Goal: Complete application form: Complete application form

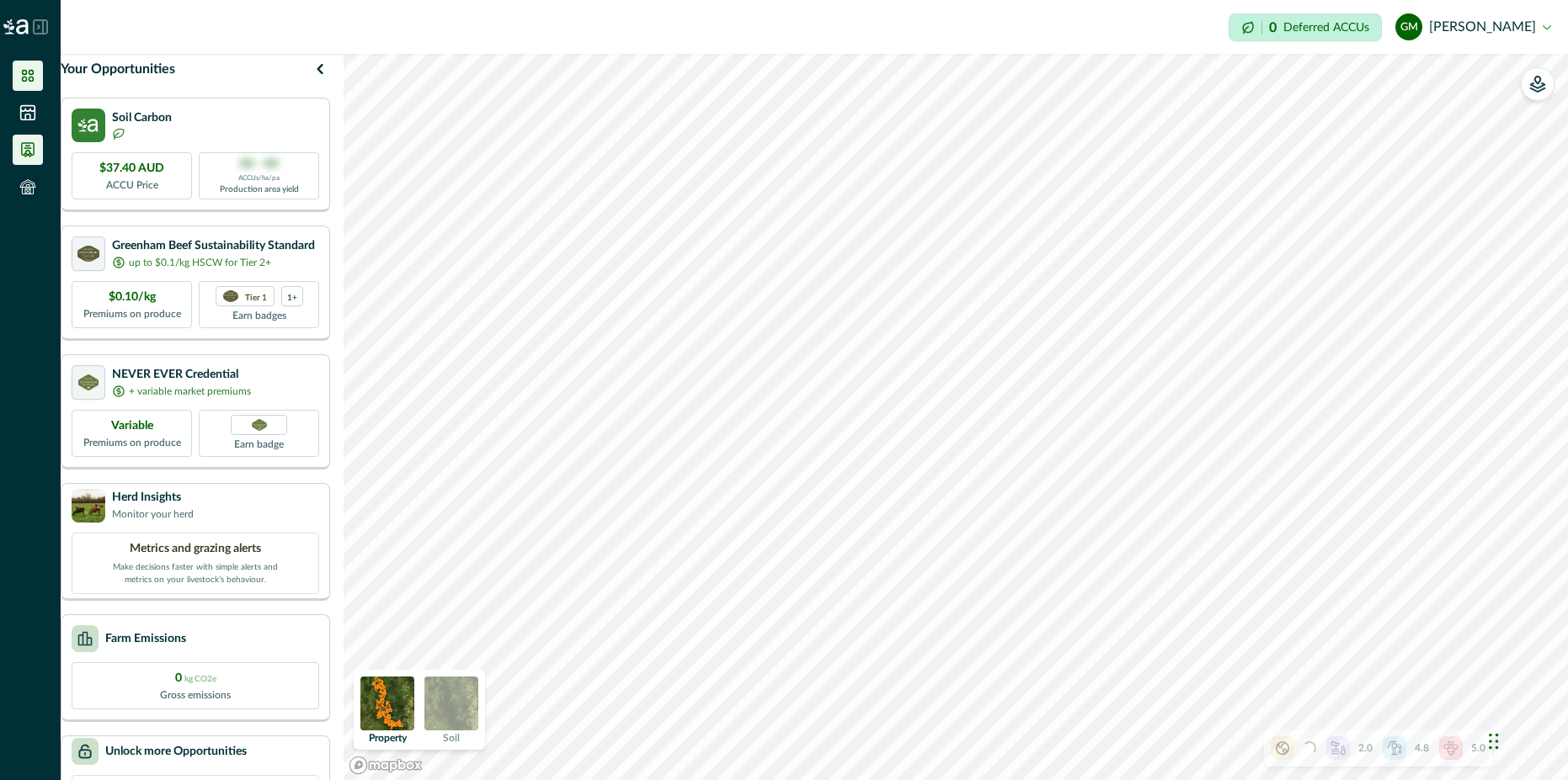
click at [19, 149] on icon at bounding box center [27, 149] width 16 height 16
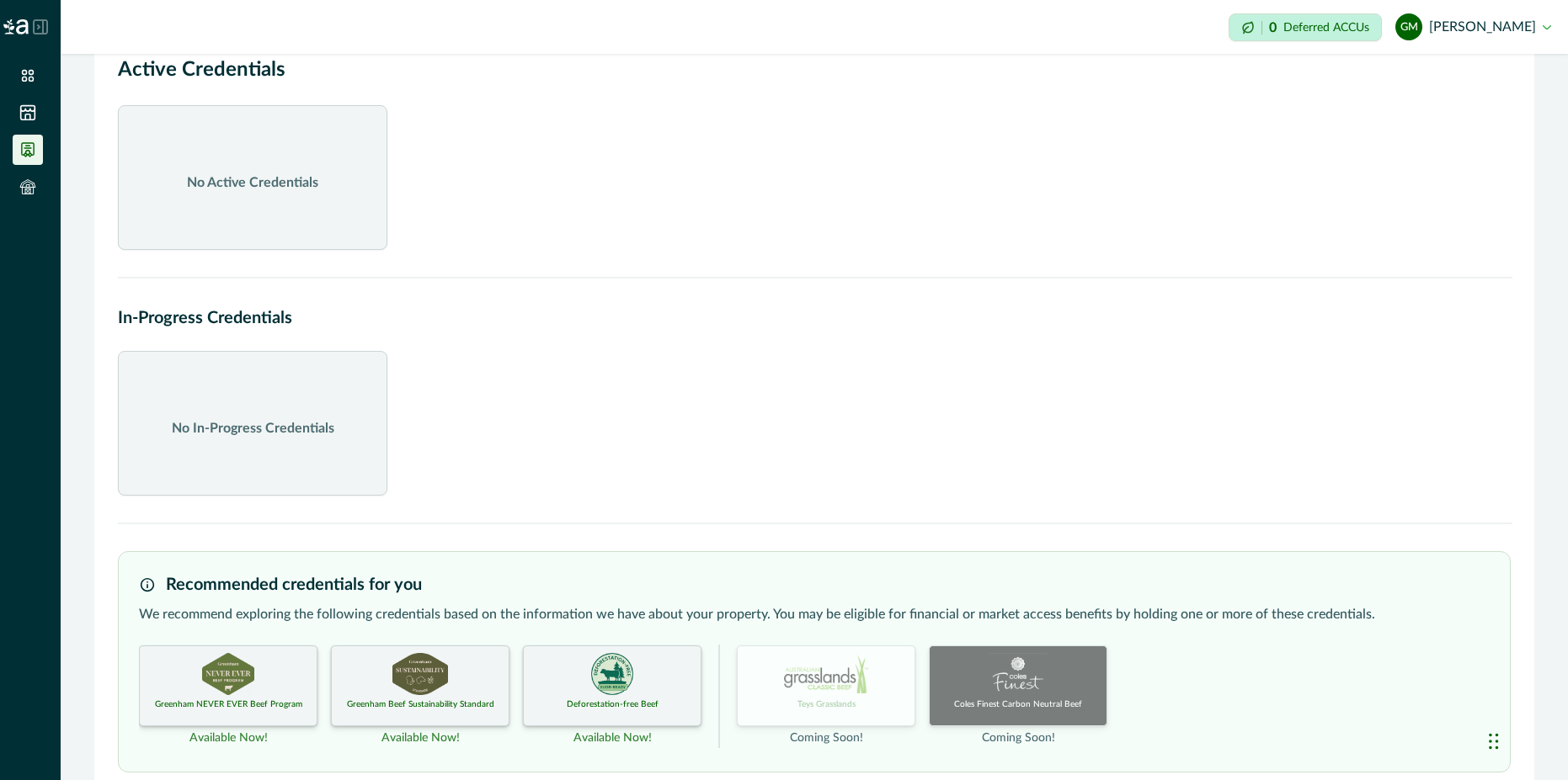
scroll to position [83, 0]
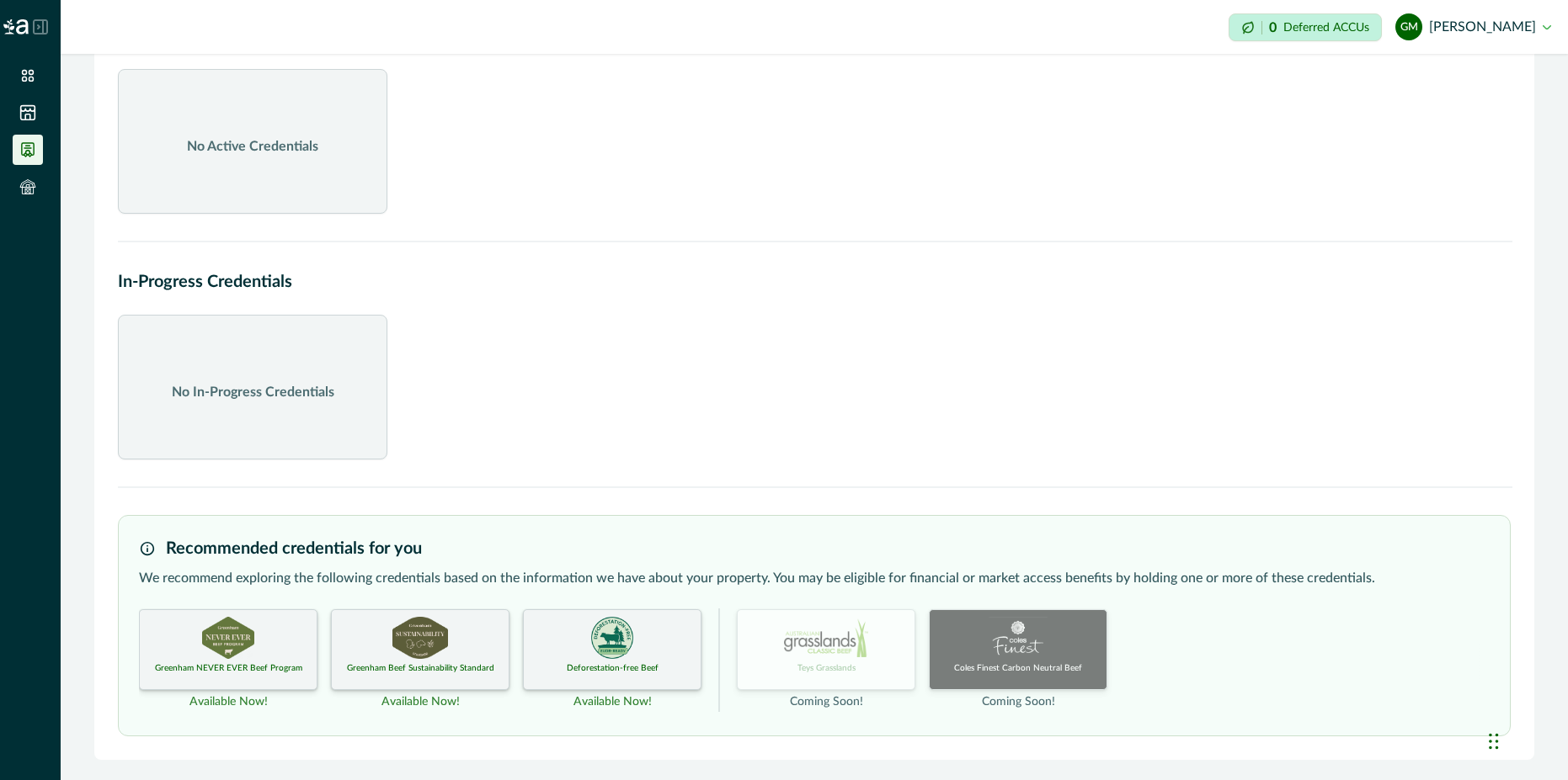
click at [560, 631] on div "Deforestation-free Beef" at bounding box center [612, 650] width 178 height 81
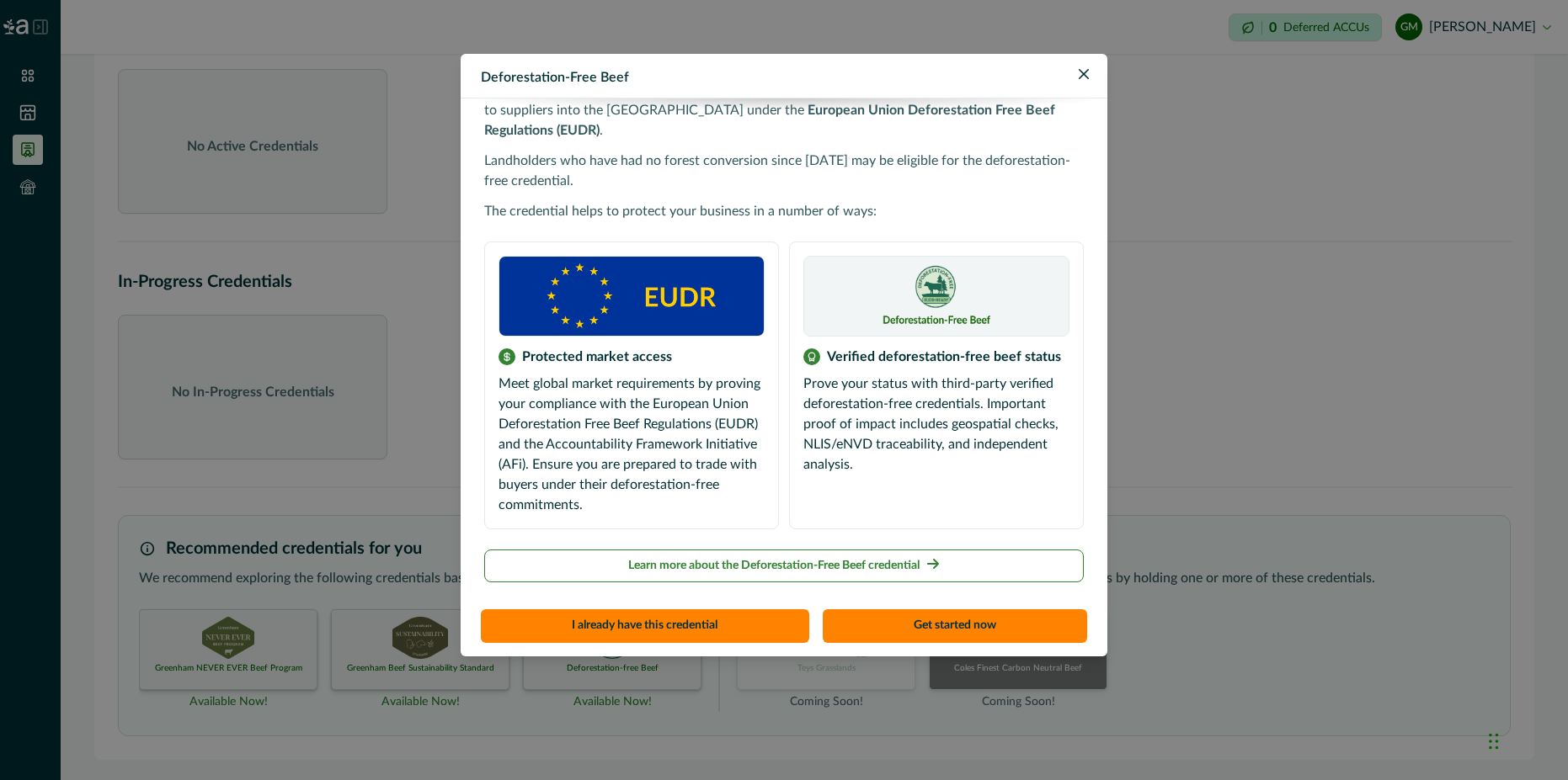
scroll to position [0, 0]
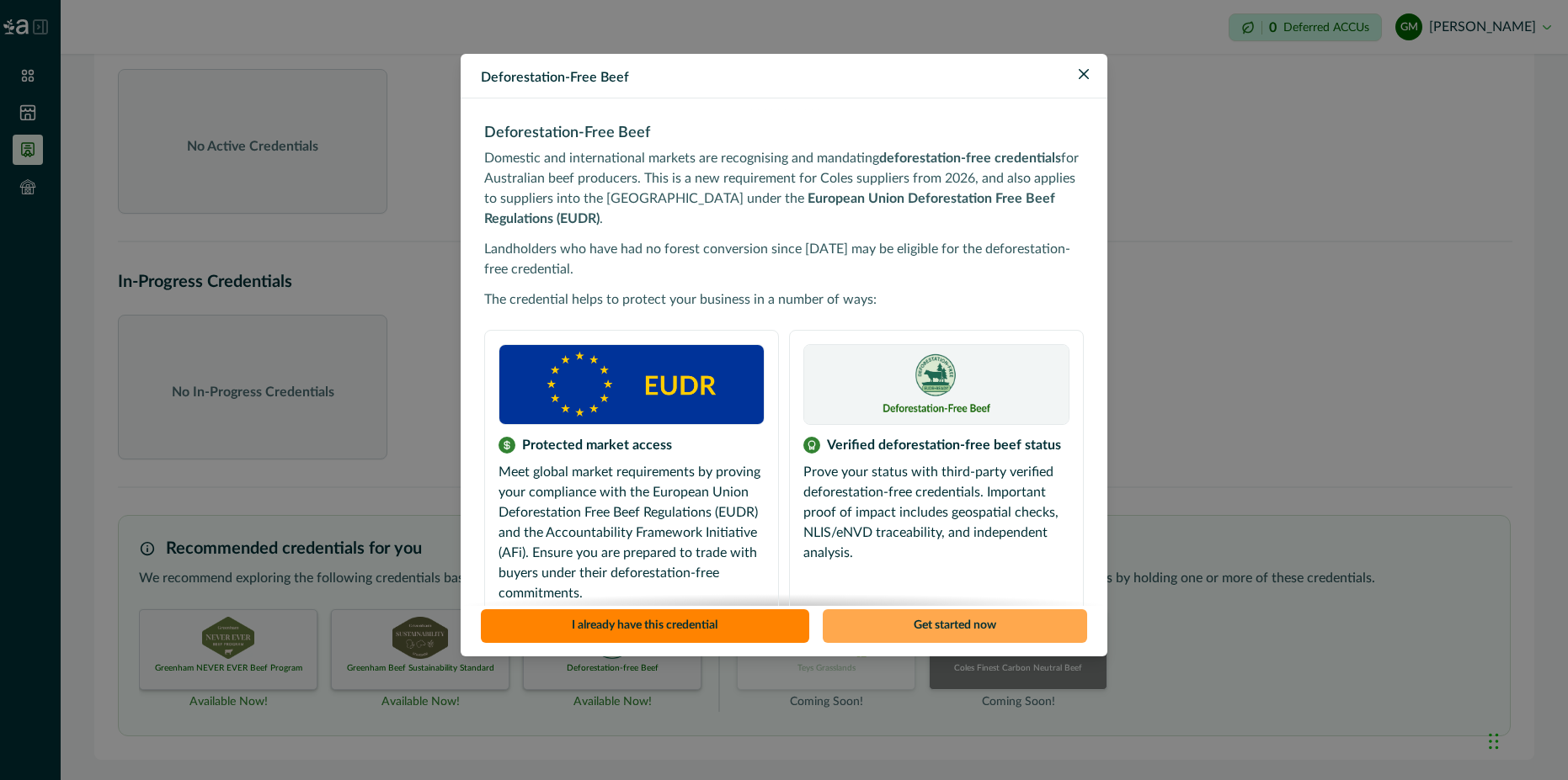
click at [987, 617] on button "Get started now" at bounding box center [954, 626] width 265 height 34
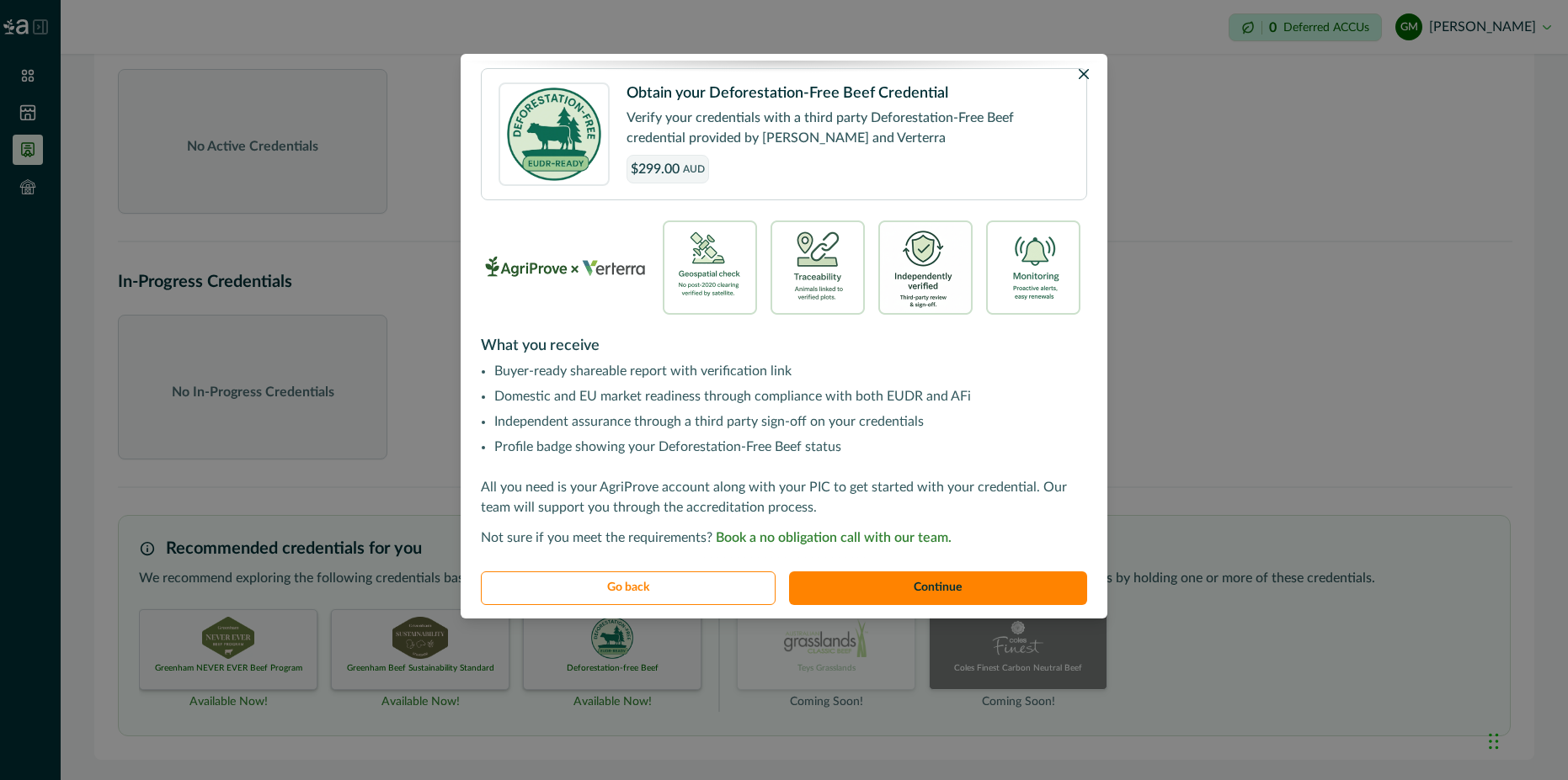
scroll to position [325, 0]
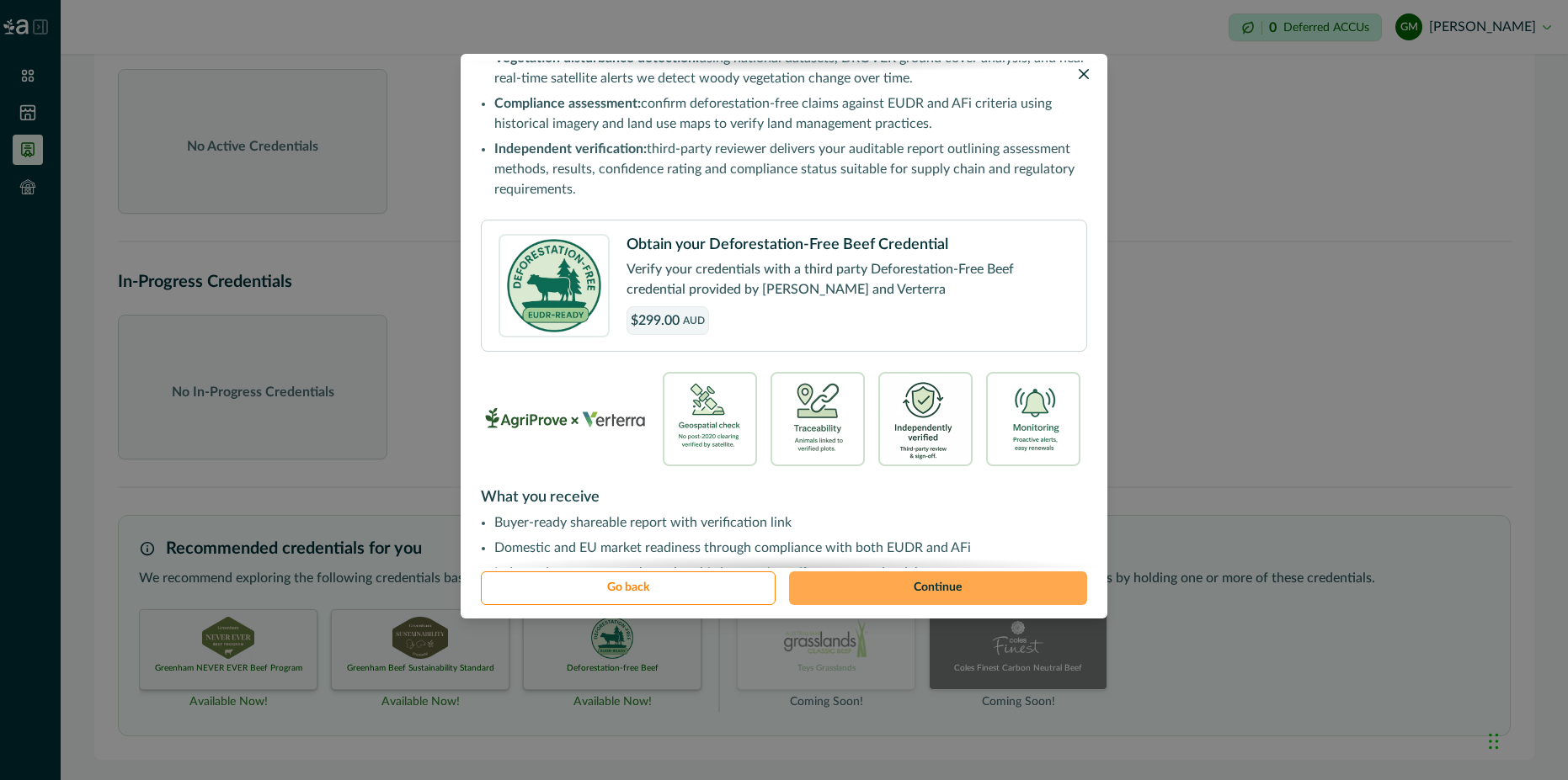
click at [923, 594] on button "Continue" at bounding box center [938, 588] width 299 height 34
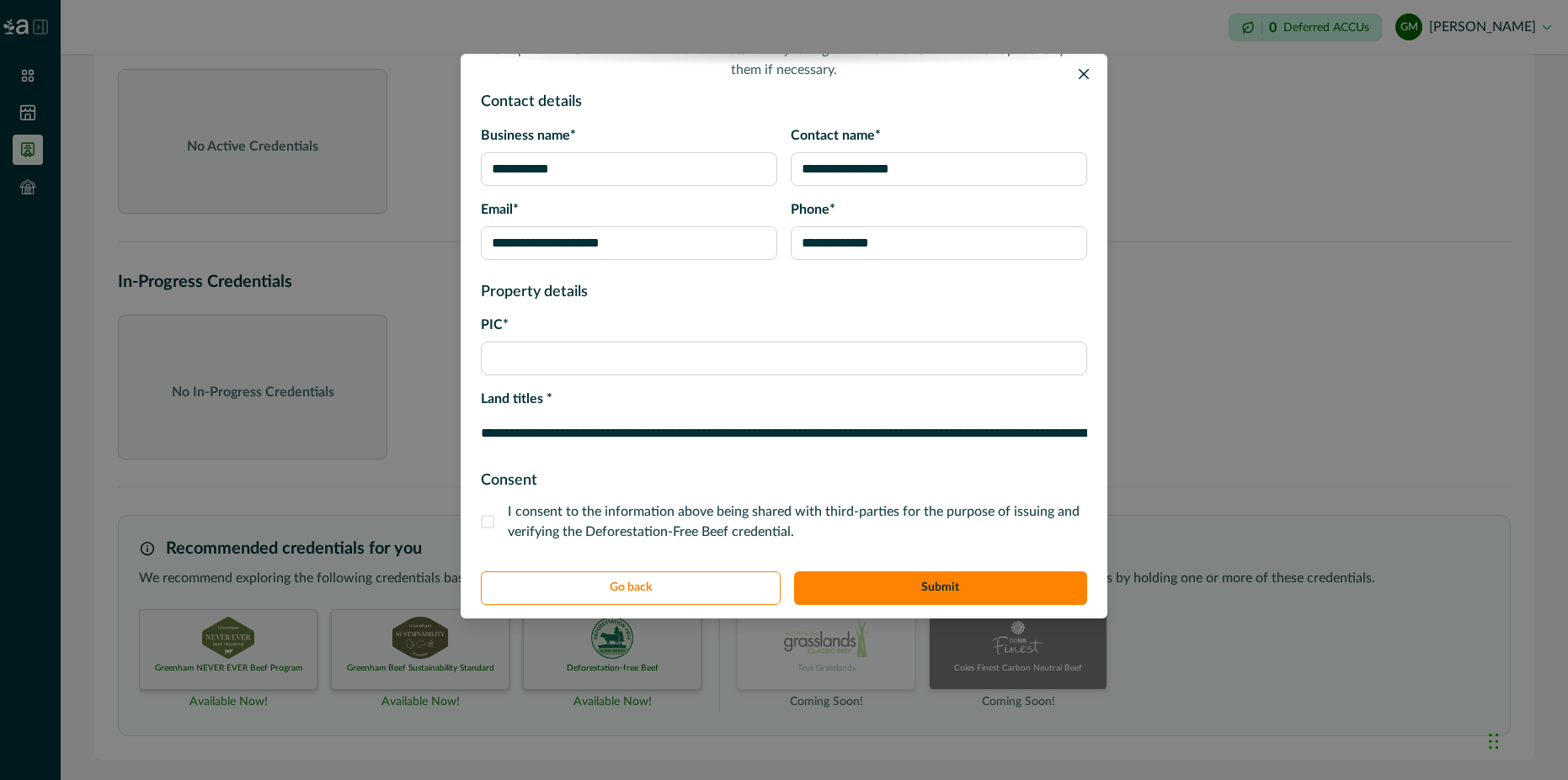
scroll to position [185, 0]
click at [722, 341] on input "PIC*" at bounding box center [783, 357] width 606 height 34
type input "****"
click at [943, 588] on button "Submit" at bounding box center [940, 588] width 294 height 34
click at [492, 518] on span at bounding box center [487, 521] width 13 height 13
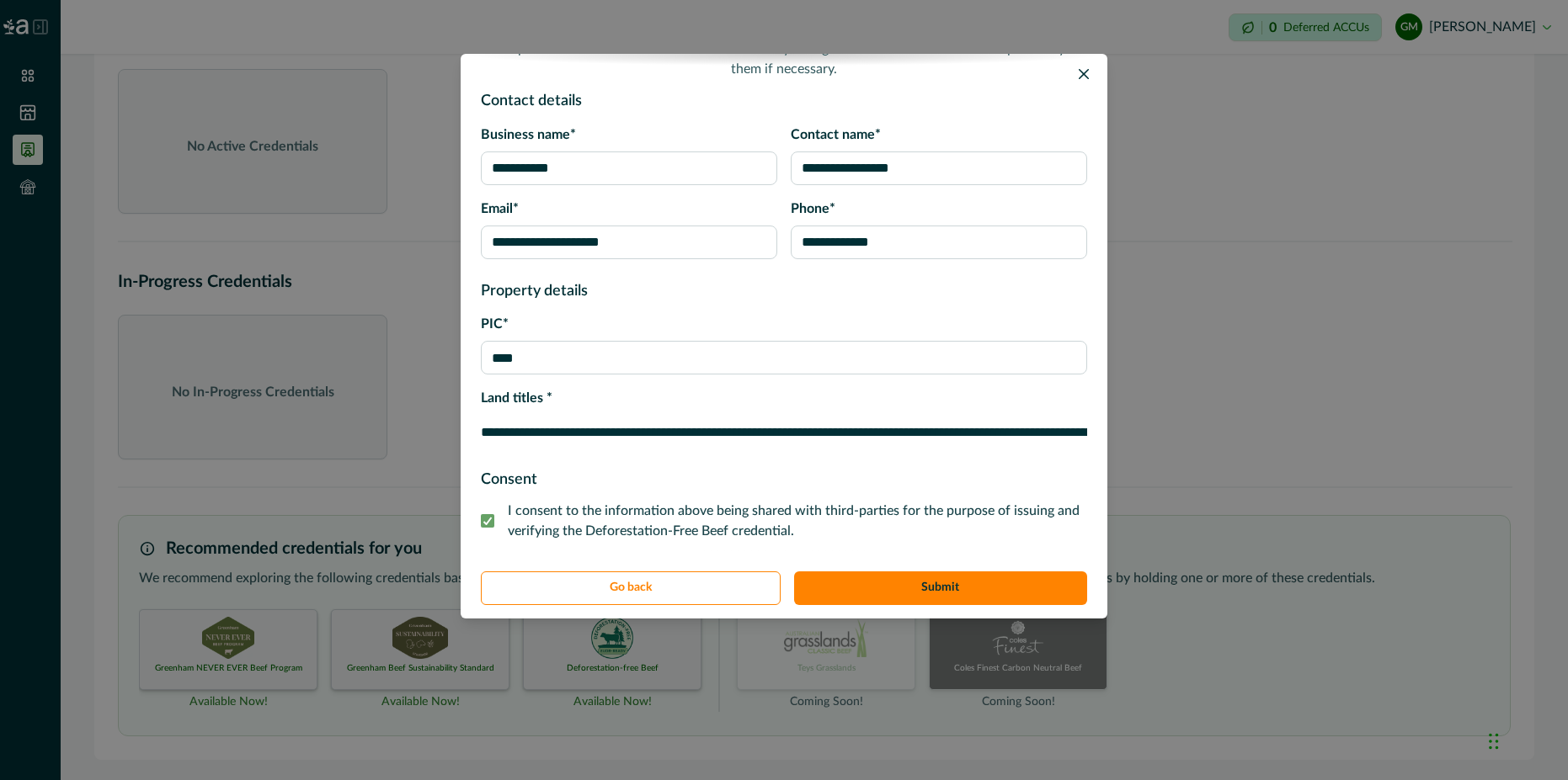
click at [991, 570] on footer "Go back Submit" at bounding box center [783, 589] width 646 height 57
click at [989, 576] on button "Submit" at bounding box center [940, 588] width 294 height 34
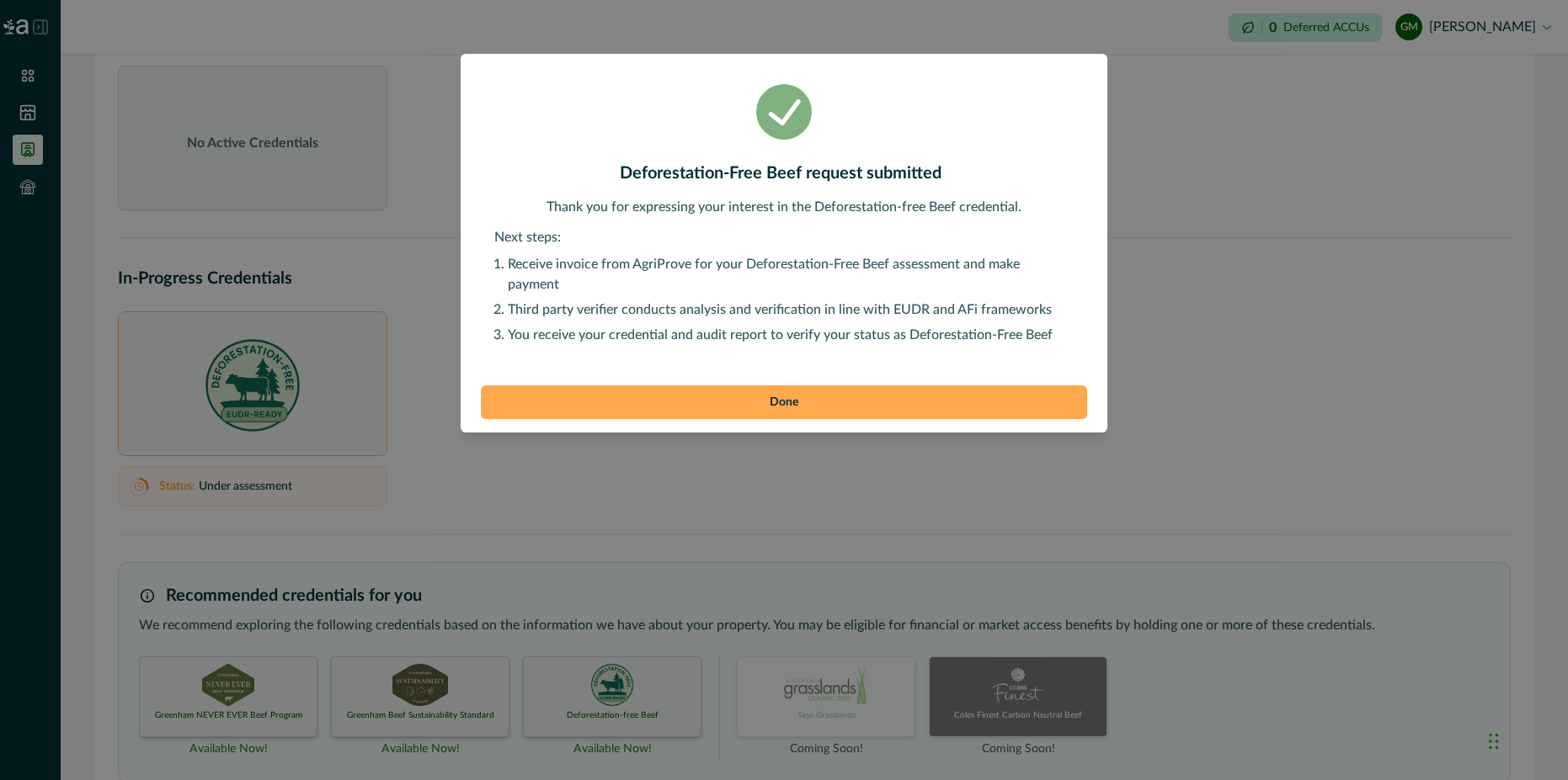
click at [798, 389] on button "Done" at bounding box center [783, 402] width 606 height 34
